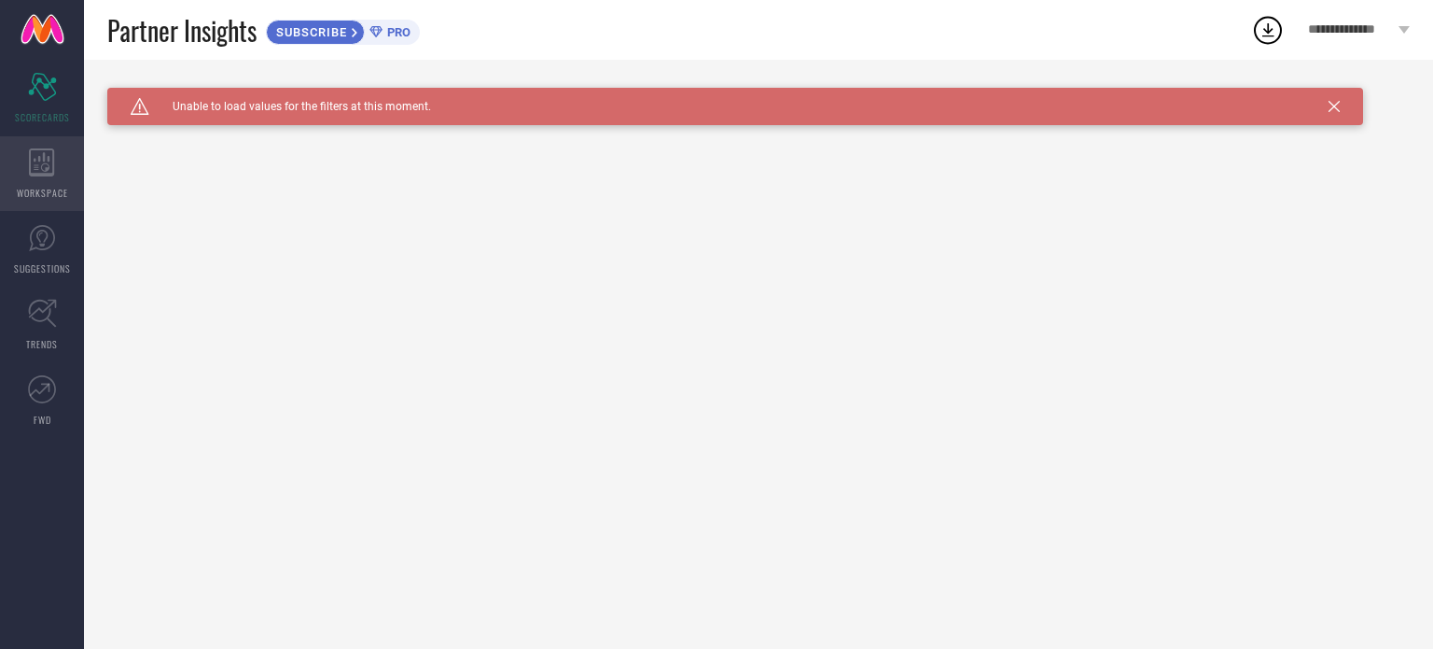
click at [25, 150] on div "WORKSPACE" at bounding box center [42, 173] width 84 height 75
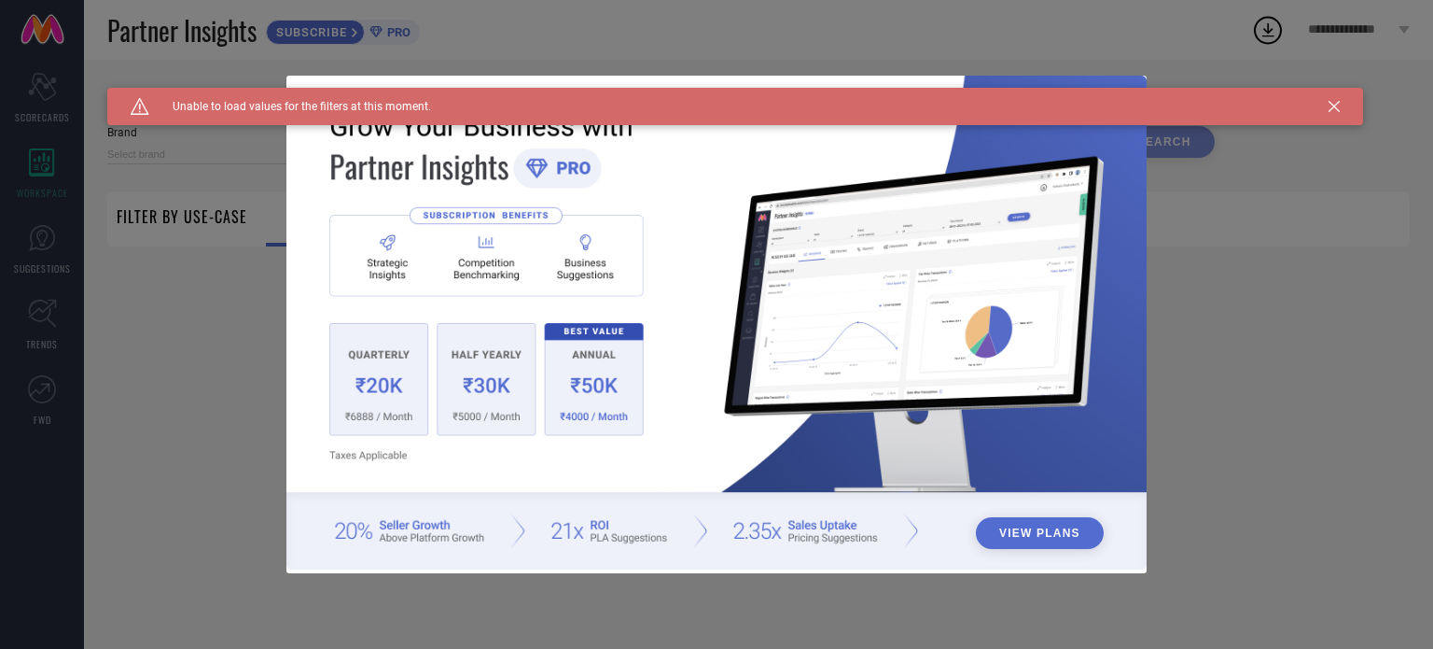
type input "1 STOP FASHION"
type input "All"
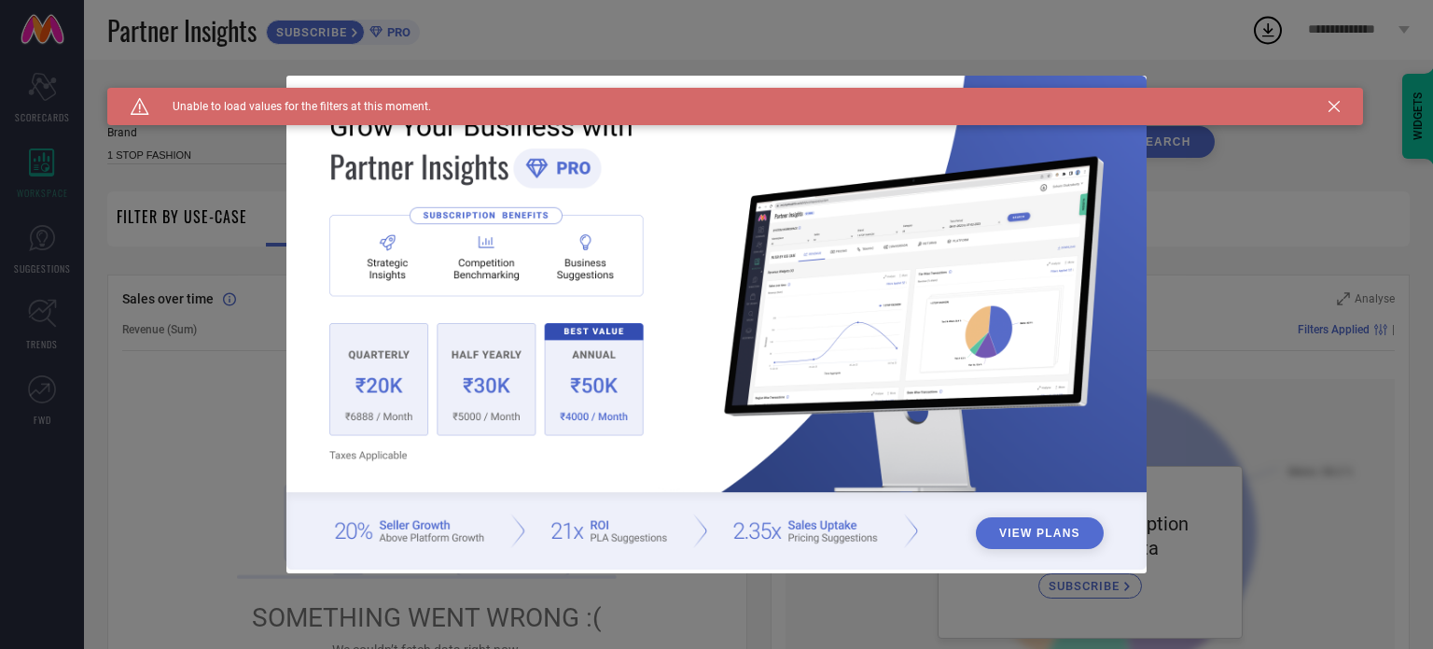
click at [1329, 117] on div "Caution Created with Sketch. Unable to load values for the filters at this mome…" at bounding box center [735, 106] width 1256 height 37
click at [1329, 100] on div "Caution Created with Sketch. Unable to load values for the filters at this mome…" at bounding box center [735, 106] width 1256 height 37
drag, startPoint x: 1329, startPoint y: 100, endPoint x: 1337, endPoint y: 107, distance: 11.2
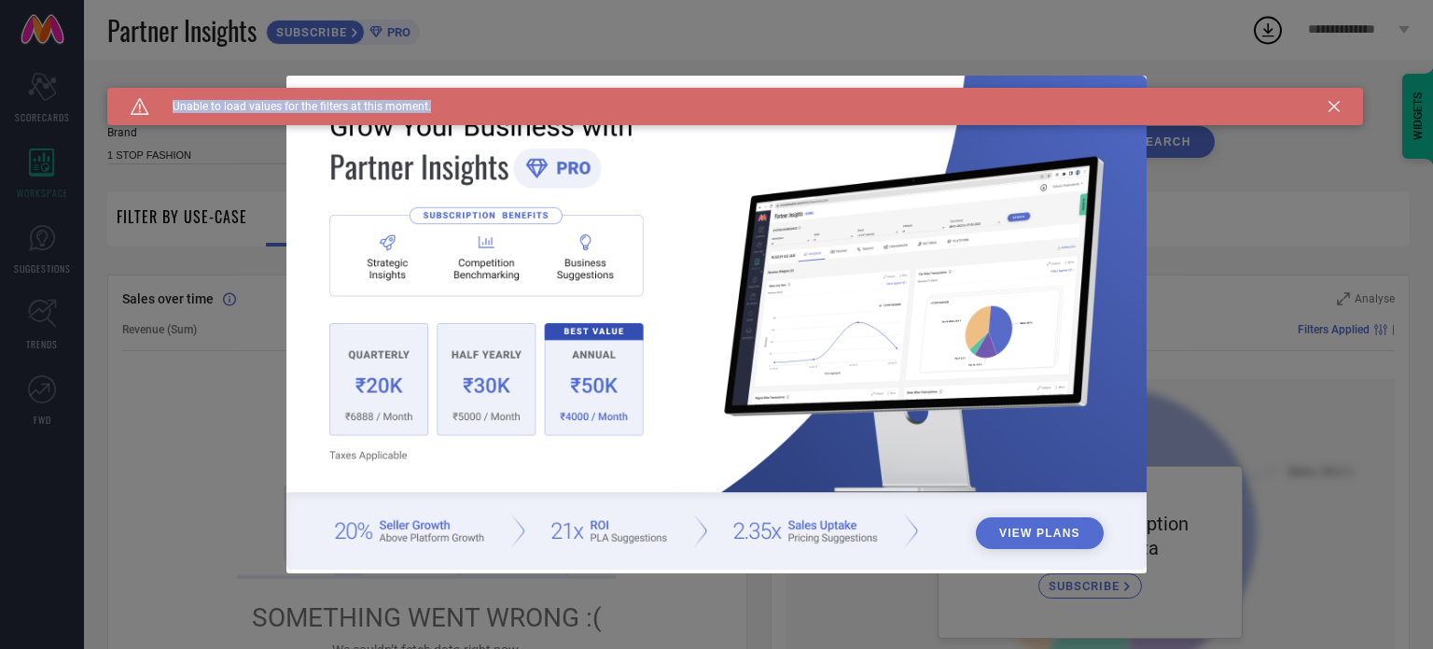
click at [1337, 107] on div "Caution Created with Sketch. Unable to load values for the filters at this mome…" at bounding box center [735, 106] width 1256 height 37
click at [1337, 107] on icon at bounding box center [1334, 106] width 11 height 11
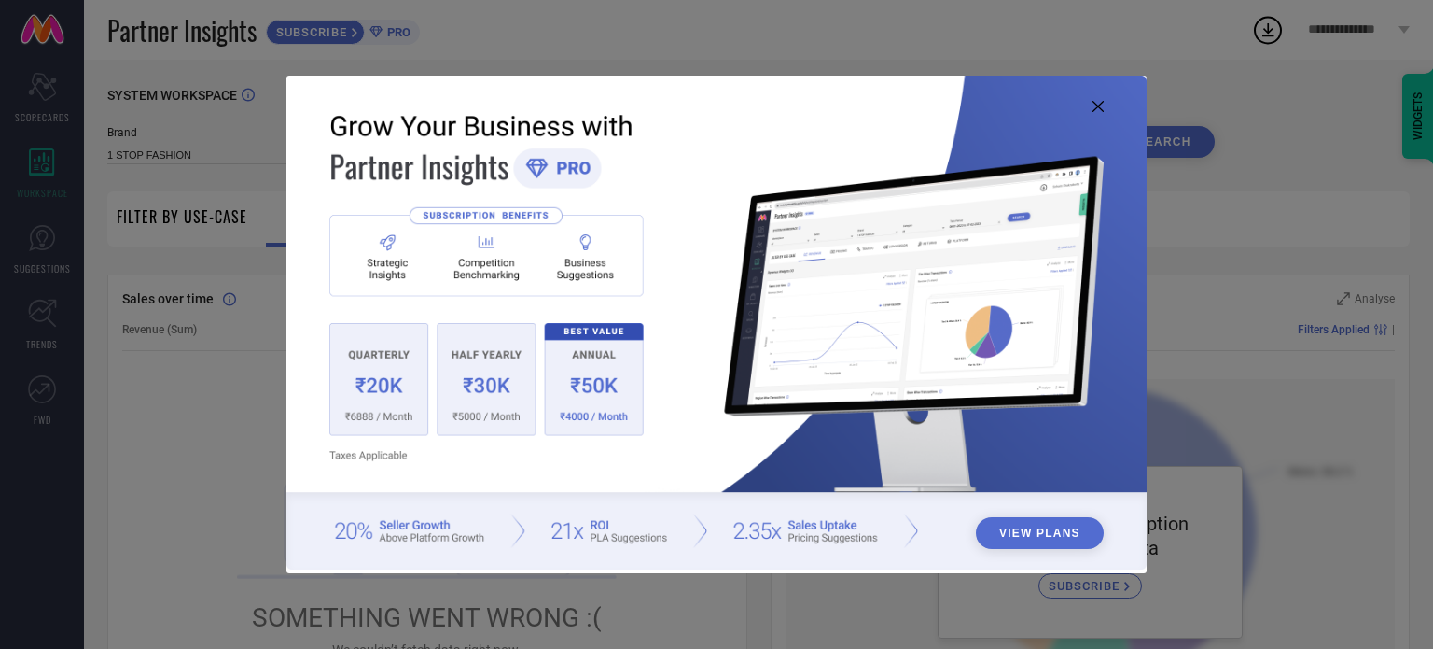
click at [1337, 107] on div "View Plans" at bounding box center [716, 324] width 1433 height 649
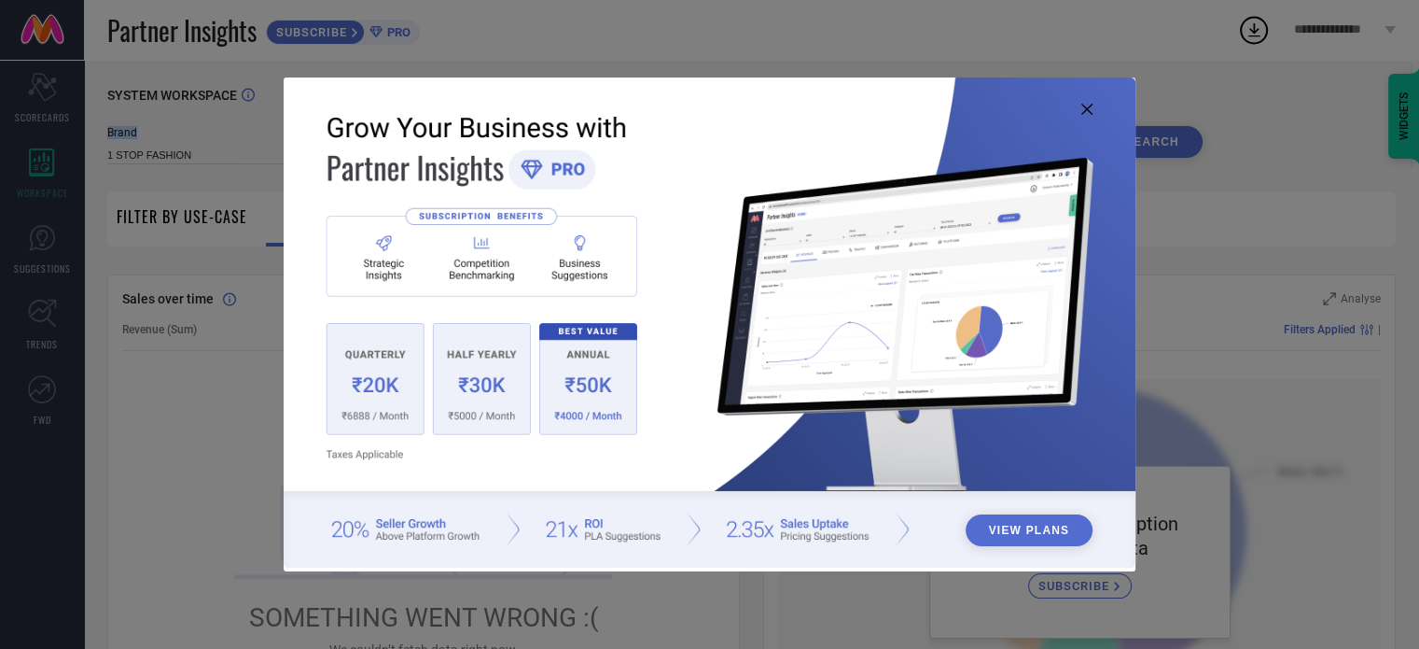
click at [1337, 107] on div "SYSTEM WORKSPACE" at bounding box center [751, 107] width 1289 height 38
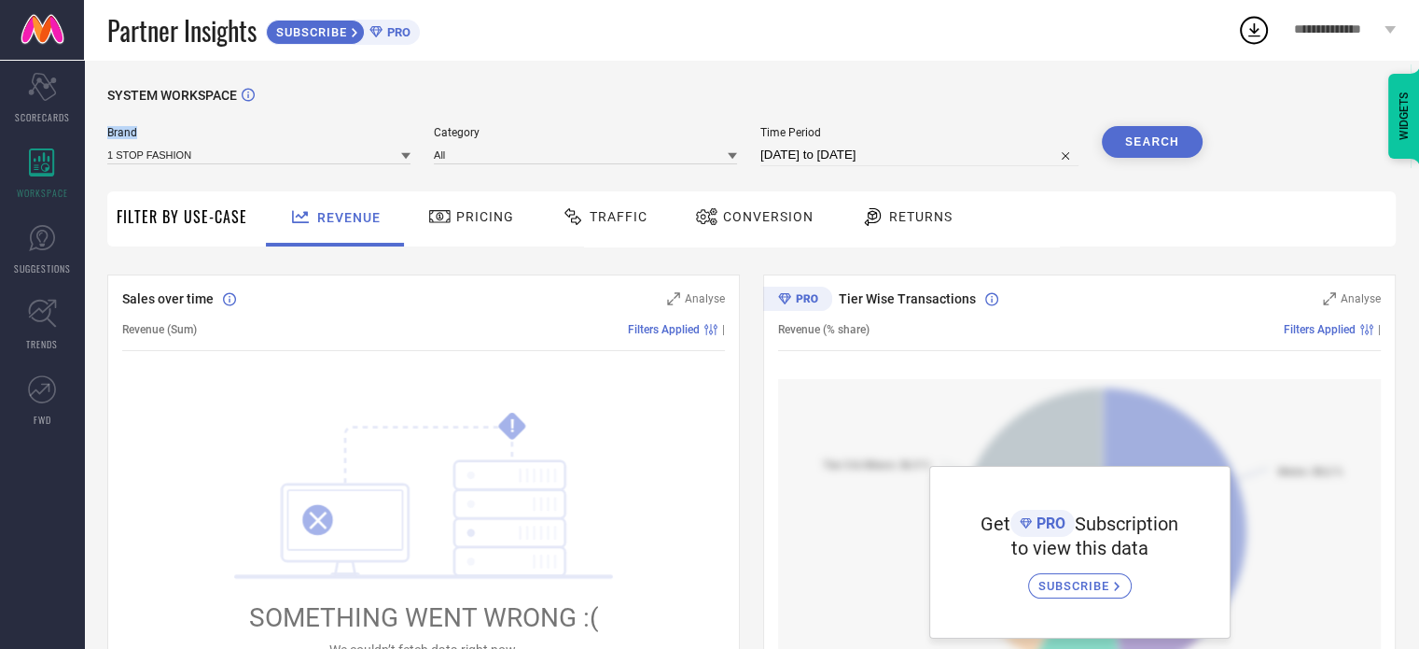
click at [1337, 107] on div "SYSTEM WORKSPACE" at bounding box center [751, 107] width 1289 height 38
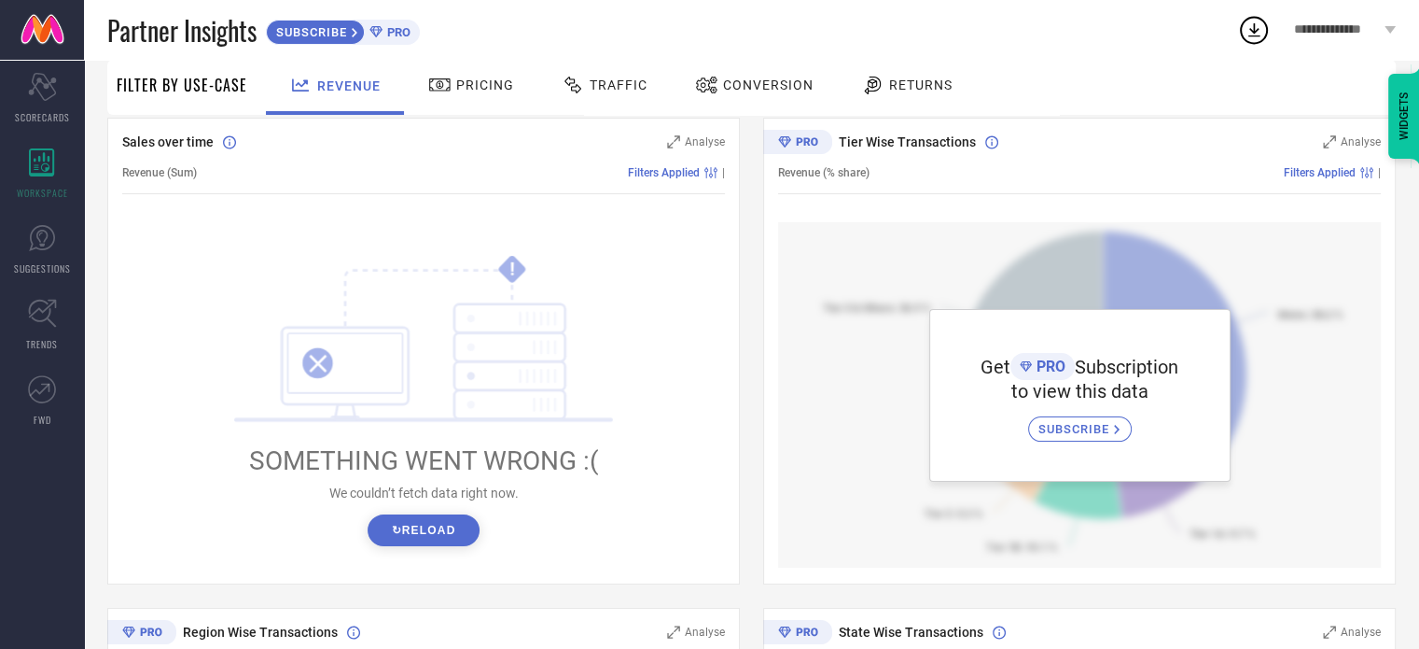
scroll to position [215, 0]
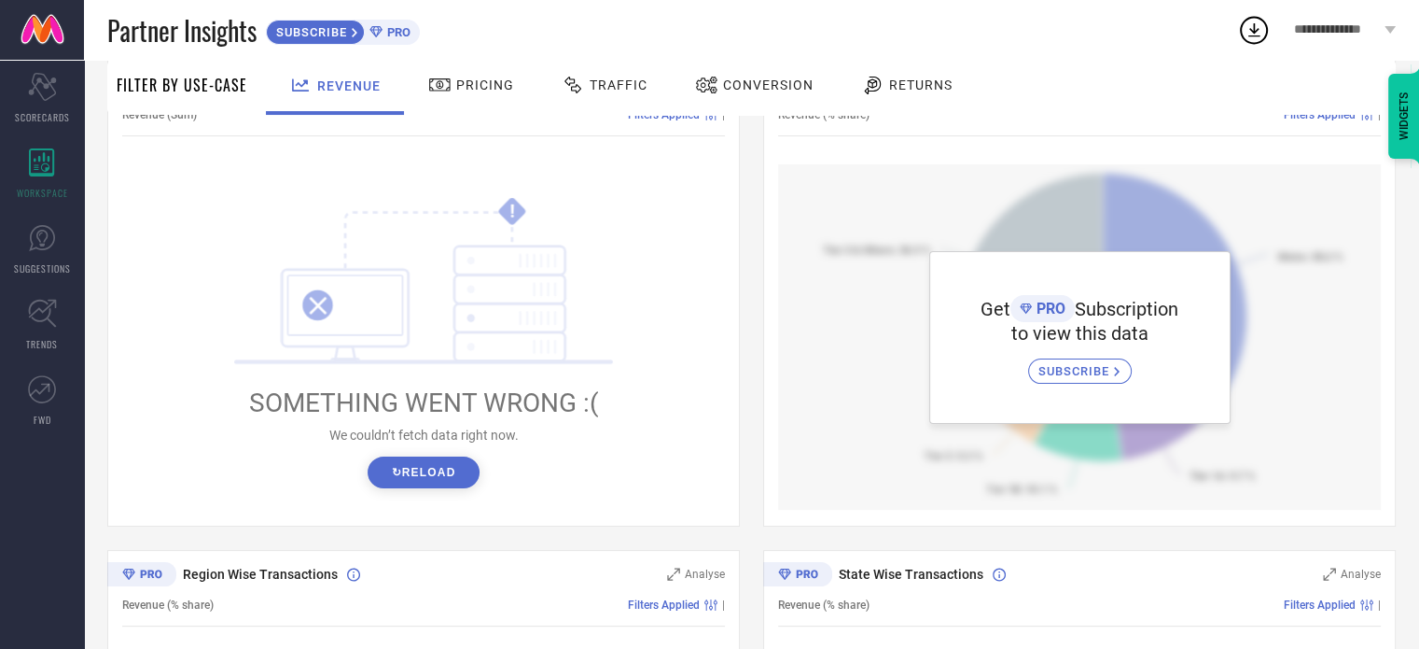
click at [404, 474] on button "↻ Reload" at bounding box center [423, 472] width 111 height 32
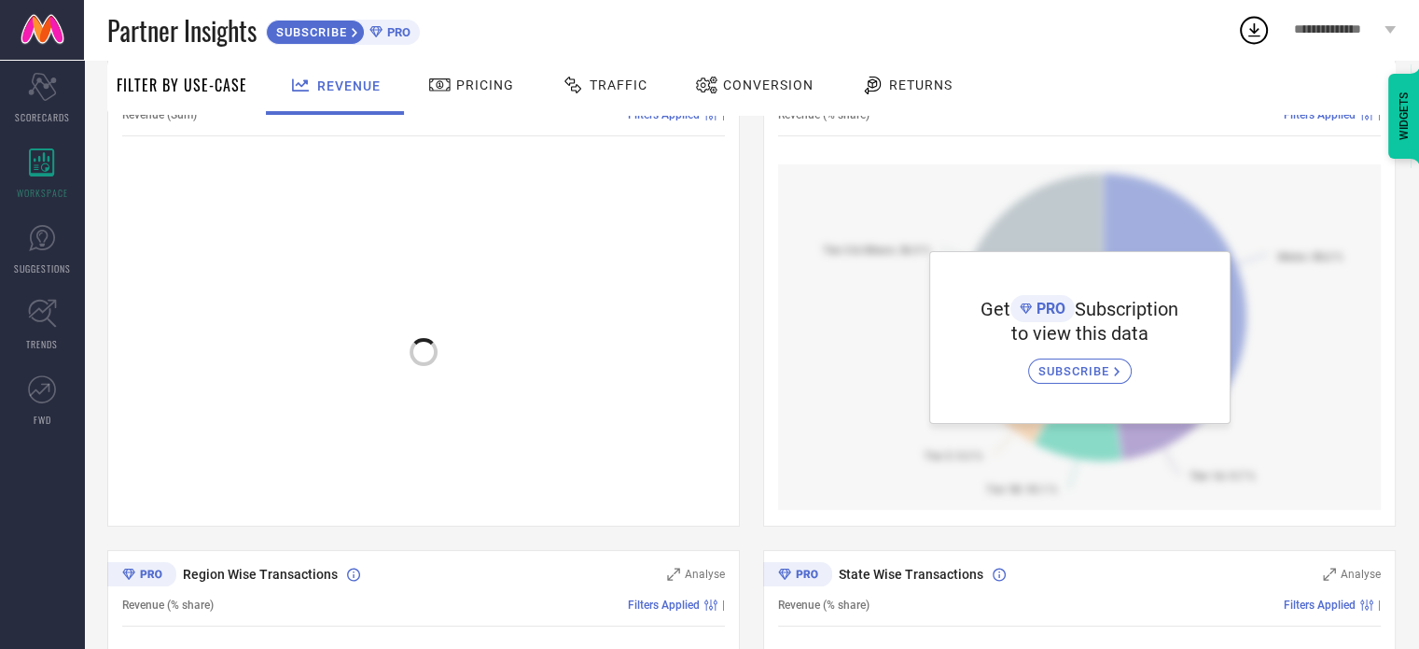
scroll to position [137, 0]
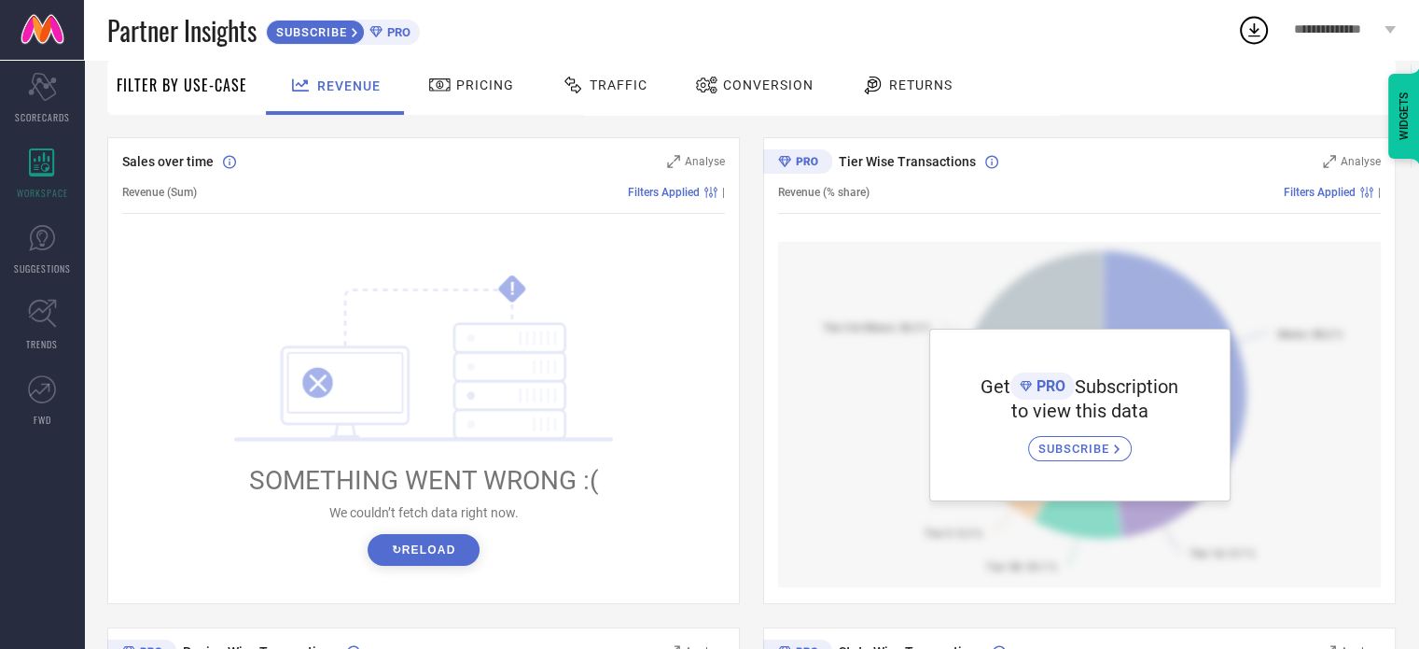
click at [457, 76] on div "Pricing" at bounding box center [471, 85] width 95 height 32
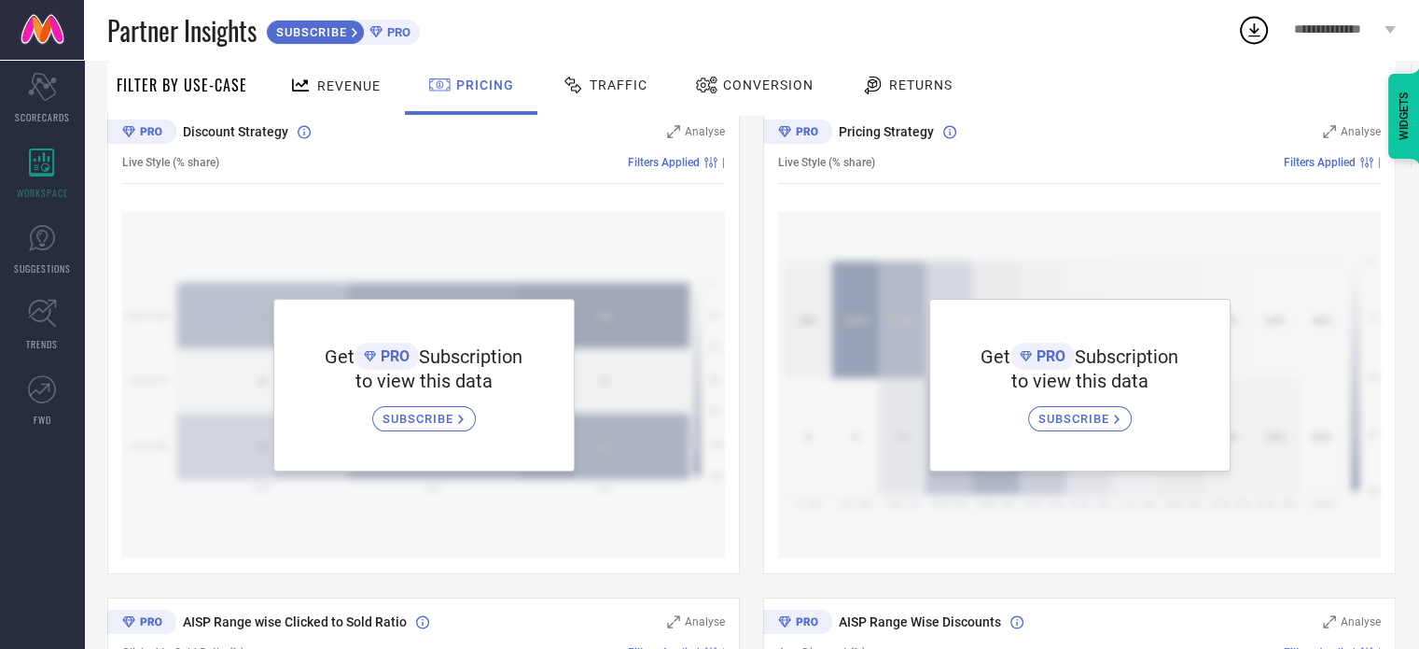
scroll to position [0, 0]
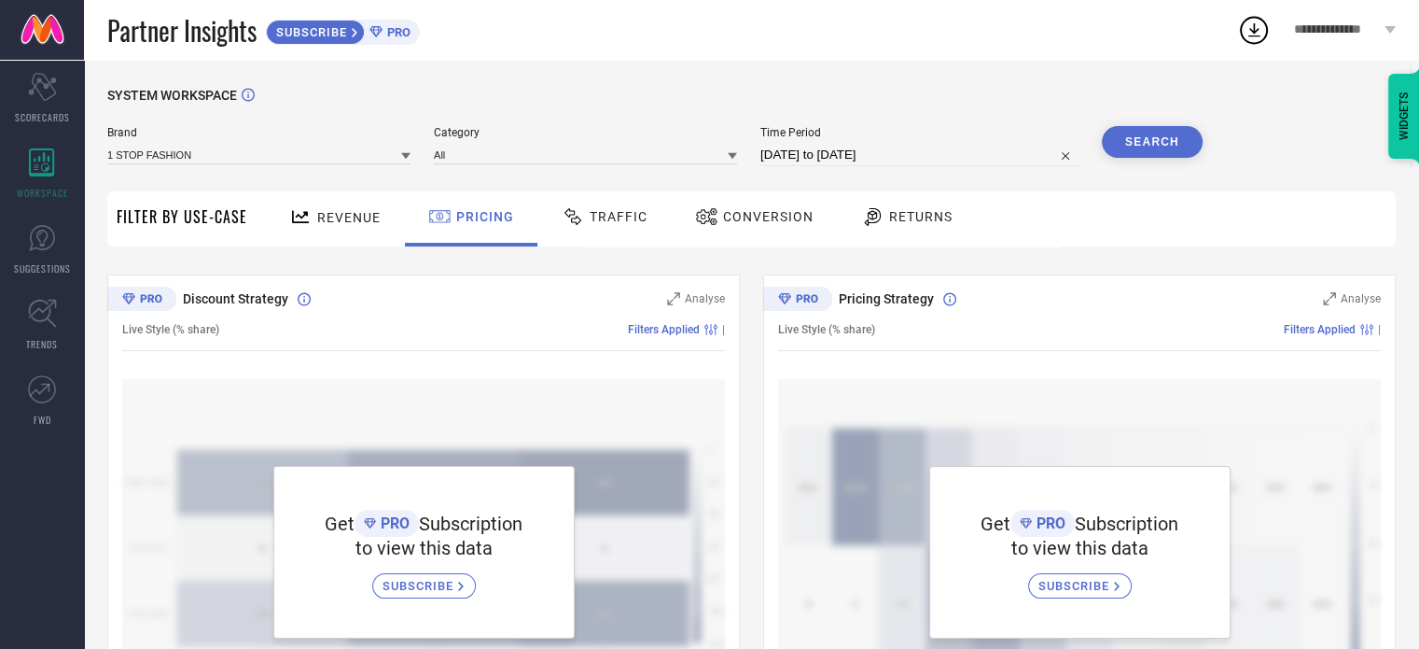
click at [590, 211] on span "Traffic" at bounding box center [619, 216] width 58 height 15
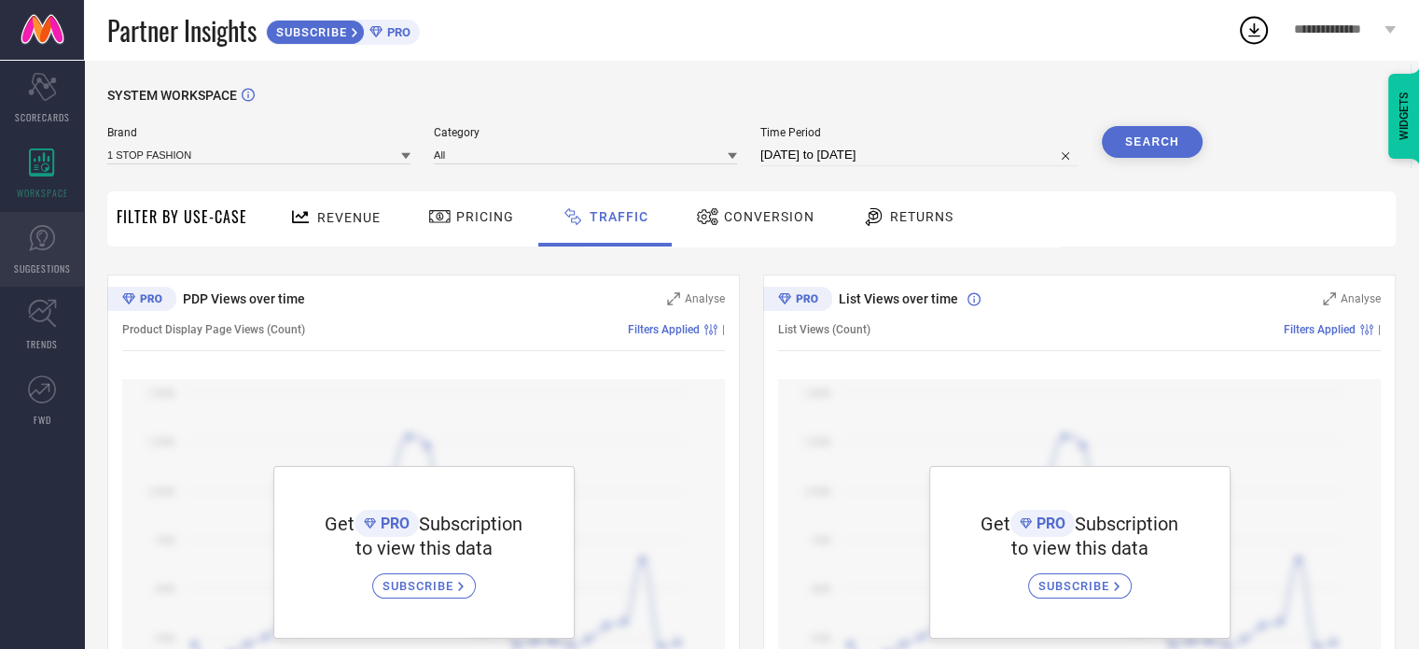
click at [49, 225] on icon at bounding box center [42, 238] width 28 height 28
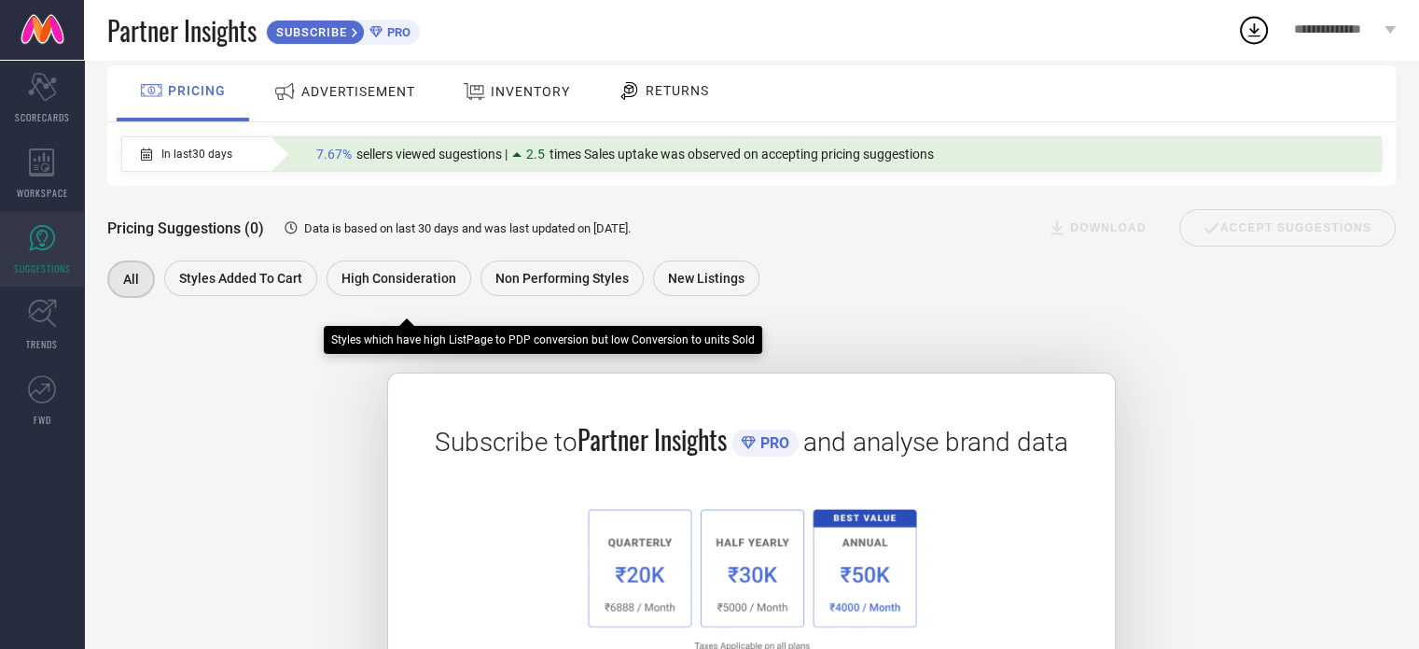
scroll to position [105, 0]
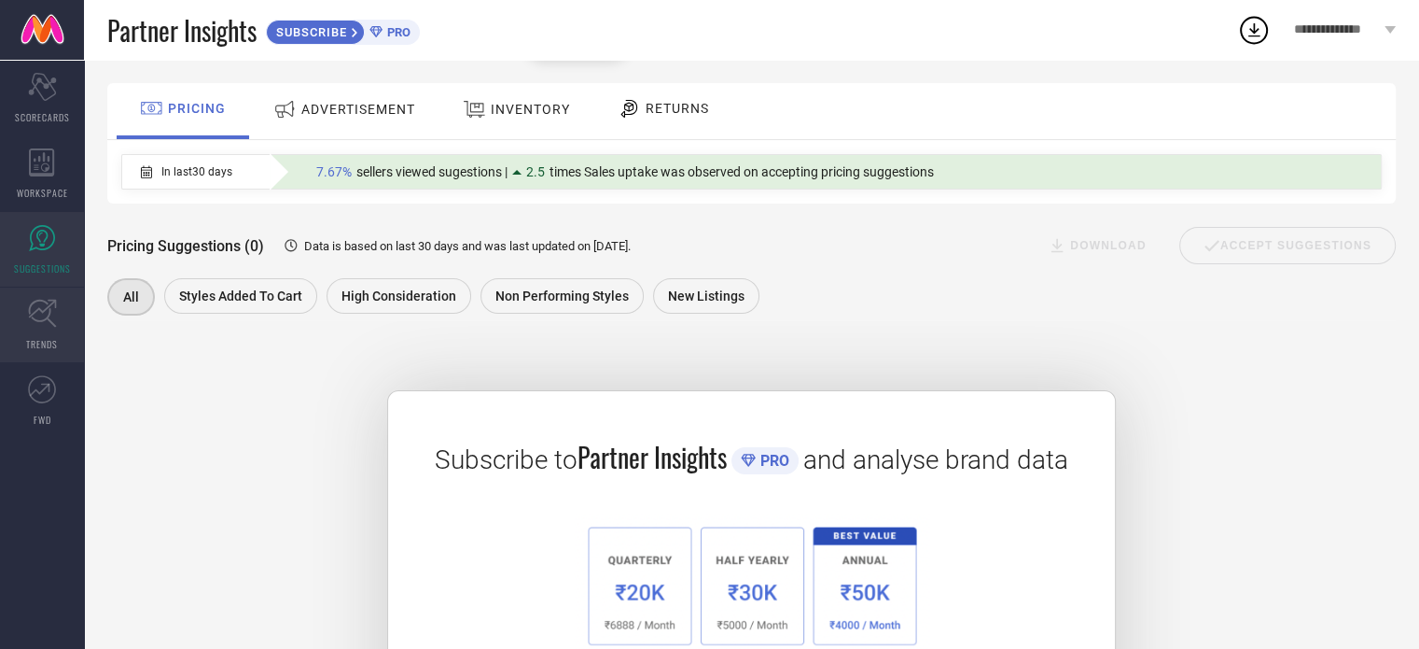
click at [21, 290] on link "TRENDS" at bounding box center [42, 324] width 84 height 75
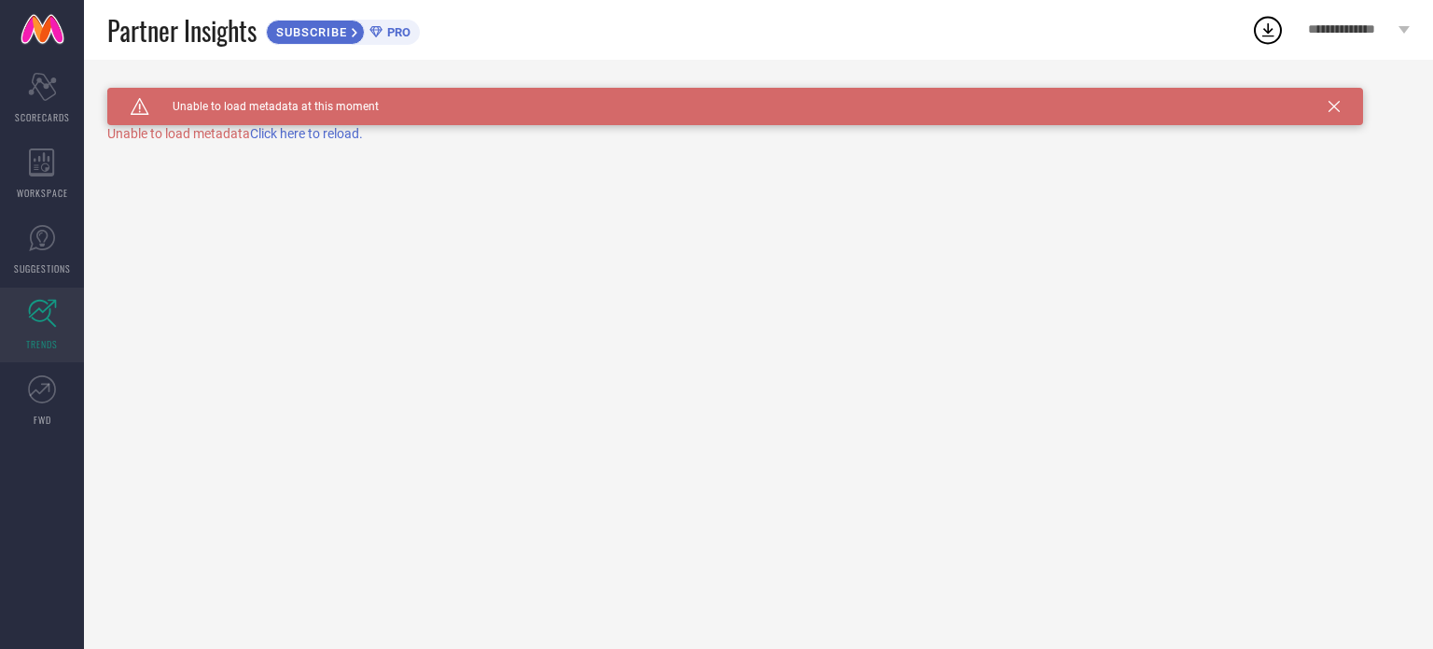
click at [1366, 25] on span "**********" at bounding box center [1351, 30] width 86 height 16
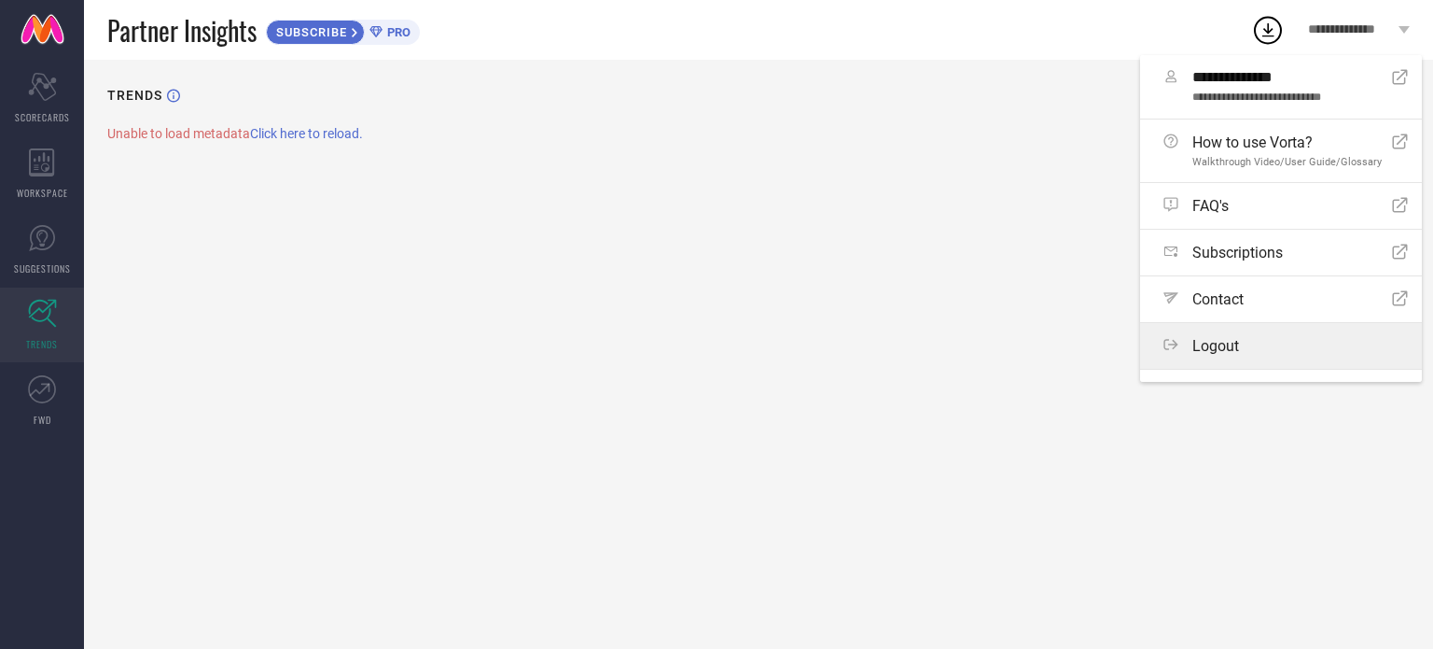
click at [1206, 341] on span "Logout" at bounding box center [1216, 346] width 47 height 18
click at [0, 0] on button "Logout" at bounding box center [0, 0] width 0 height 0
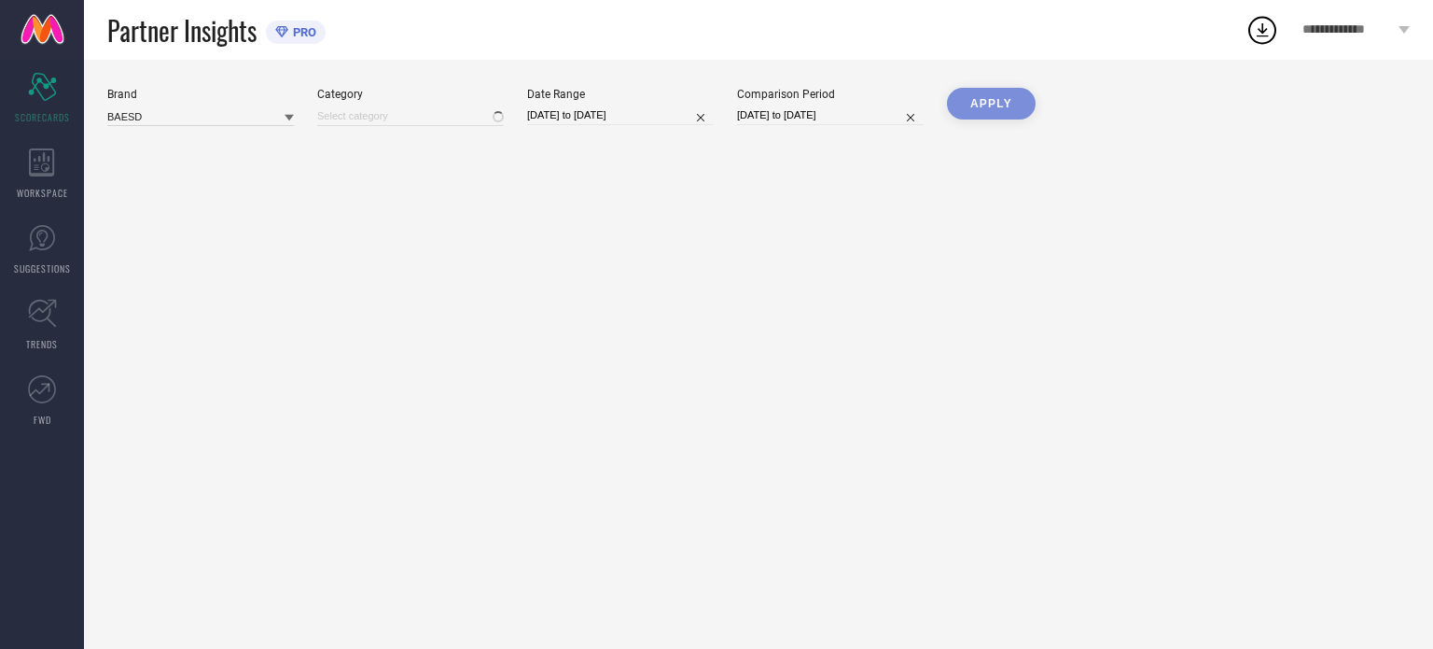
type input "All"
